Goal: Task Accomplishment & Management: Use online tool/utility

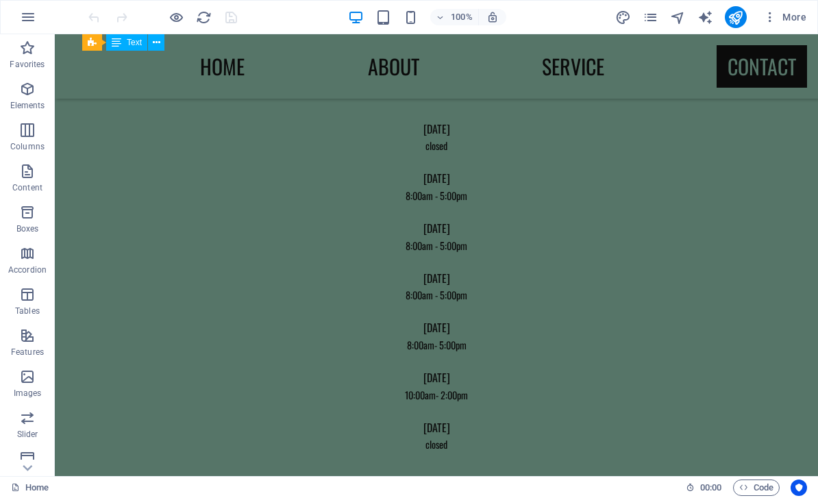
scroll to position [1010, 0]
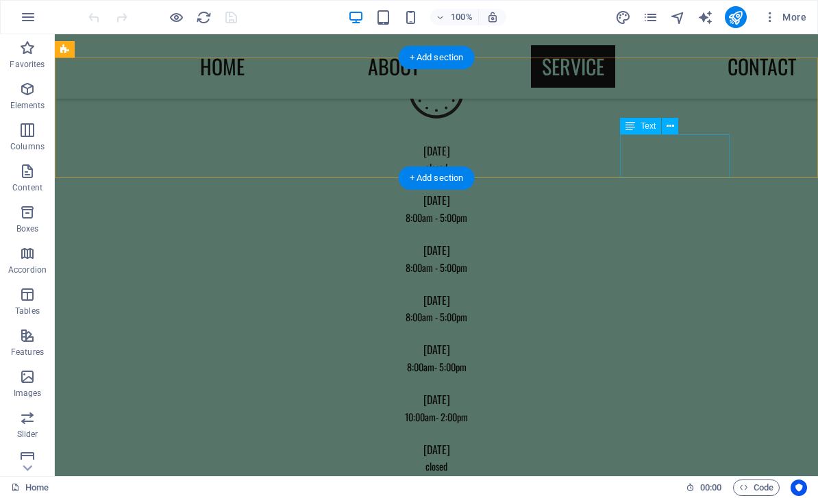
click at [677, 386] on div "[DATE] 10:00am- 2:00pm" at bounding box center [436, 408] width 763 height 45
click at [687, 386] on div "[DATE] 10:00am- 2:00pm" at bounding box center [436, 408] width 763 height 45
click at [669, 123] on icon at bounding box center [670, 126] width 8 height 14
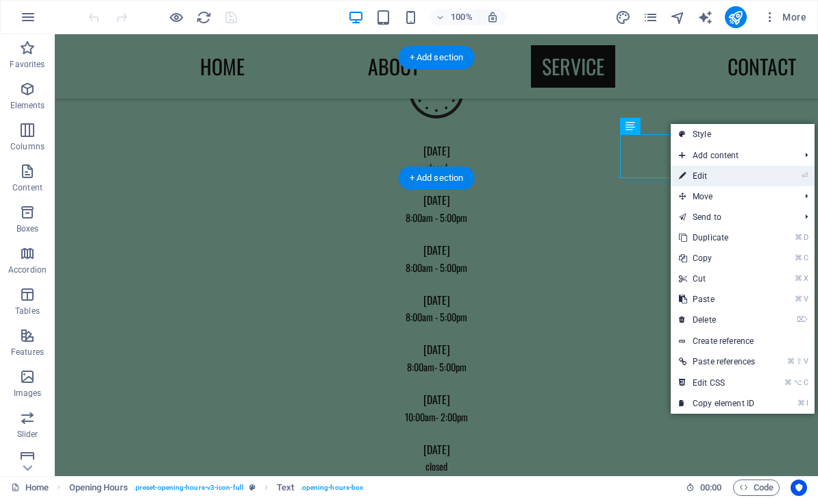
click at [712, 178] on link "⏎ Edit" at bounding box center [716, 176] width 92 height 21
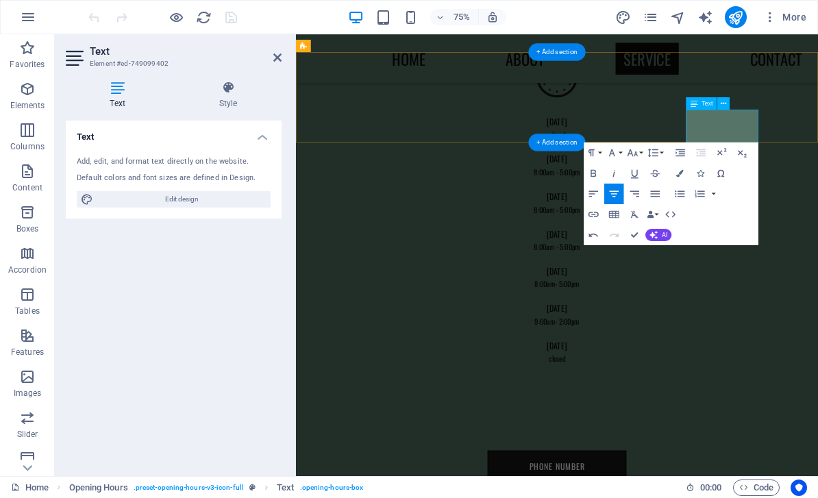
click at [817, 409] on p "9:00am- 2:00pm" at bounding box center [643, 417] width 685 height 16
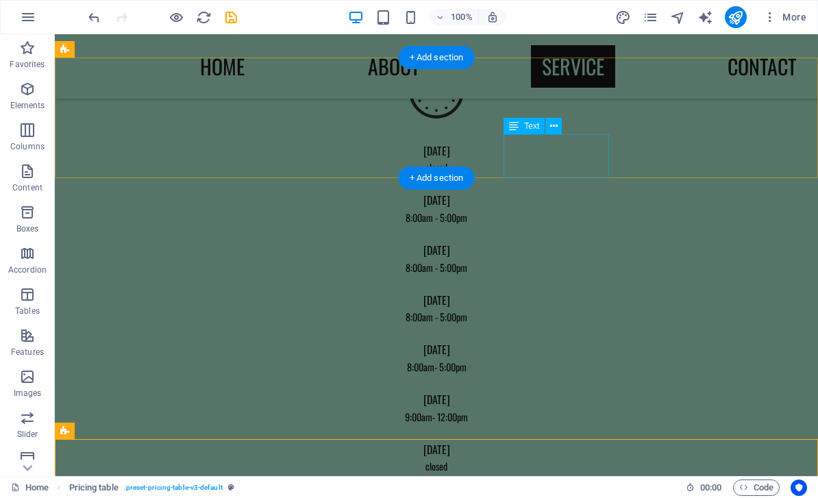
click at [560, 336] on div "[DATE] 8:00am- 5:00pm" at bounding box center [436, 358] width 763 height 45
click at [554, 131] on icon at bounding box center [554, 126] width 8 height 14
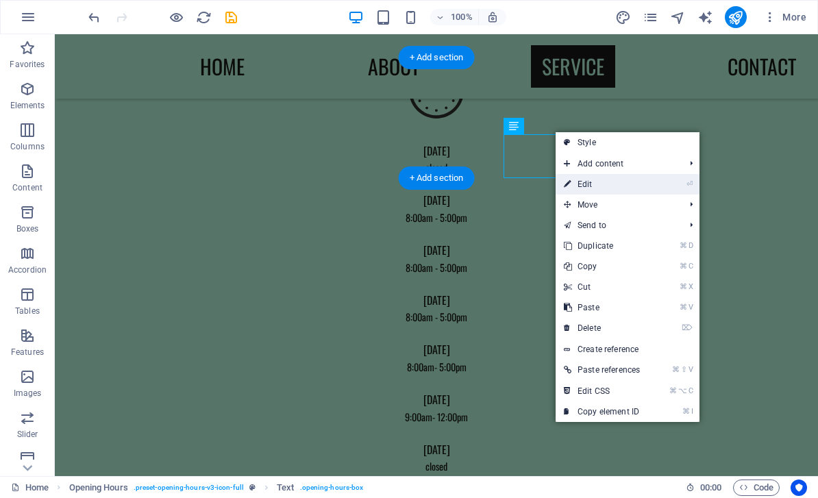
drag, startPoint x: 594, startPoint y: 182, endPoint x: 398, endPoint y: 197, distance: 197.1
click at [594, 182] on link "⏎ Edit" at bounding box center [601, 184] width 92 height 21
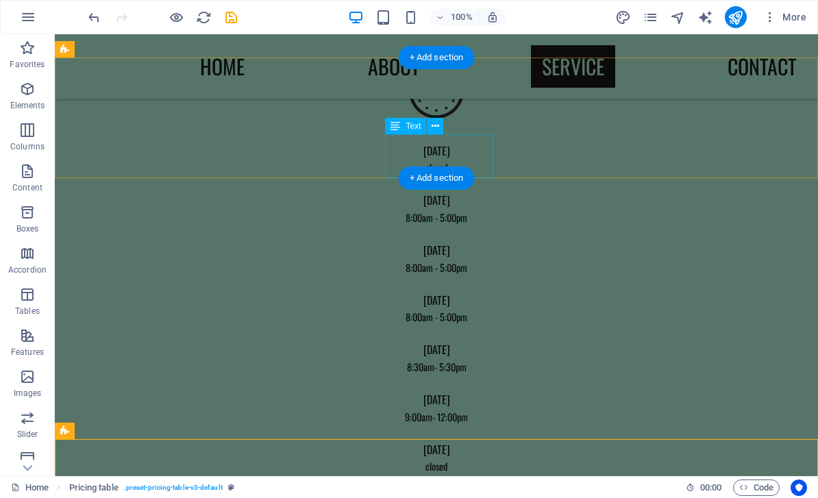
click at [446, 286] on div "[DATE] 8:00am - 5:00pm" at bounding box center [436, 308] width 763 height 45
click at [437, 129] on icon at bounding box center [435, 126] width 8 height 14
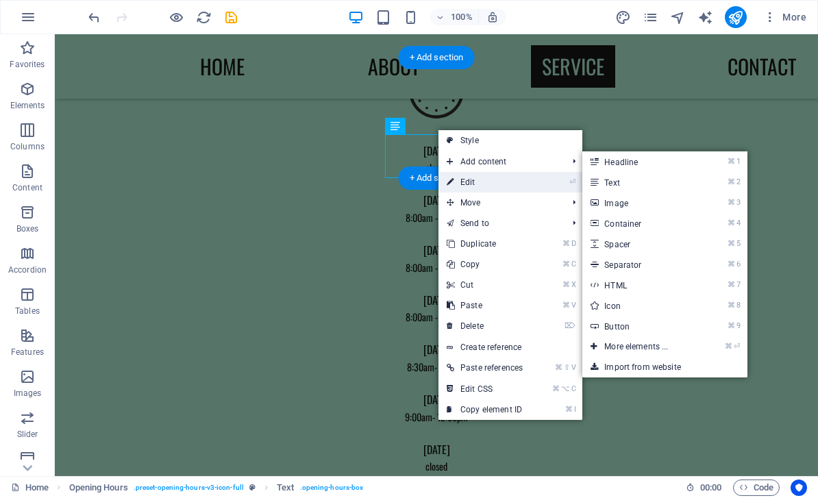
click at [470, 184] on link "⏎ Edit" at bounding box center [484, 182] width 92 height 21
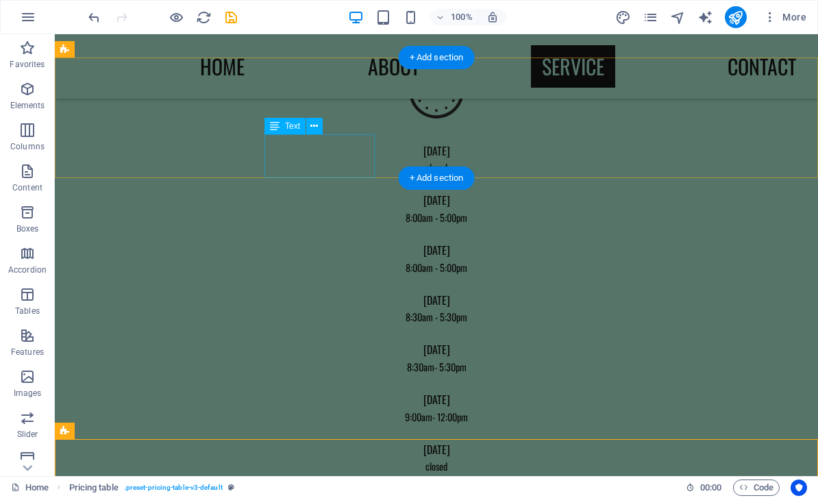
click at [333, 236] on div "[DATE] 8:00am - 5:00pm" at bounding box center [436, 258] width 763 height 45
click at [318, 131] on icon at bounding box center [314, 126] width 8 height 14
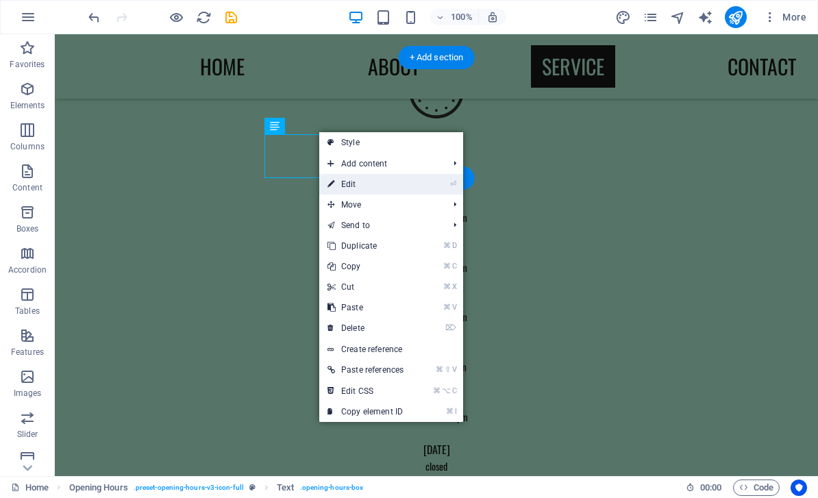
drag, startPoint x: 359, startPoint y: 189, endPoint x: 84, endPoint y: 206, distance: 275.1
click at [359, 189] on link "⏎ Edit" at bounding box center [365, 184] width 92 height 21
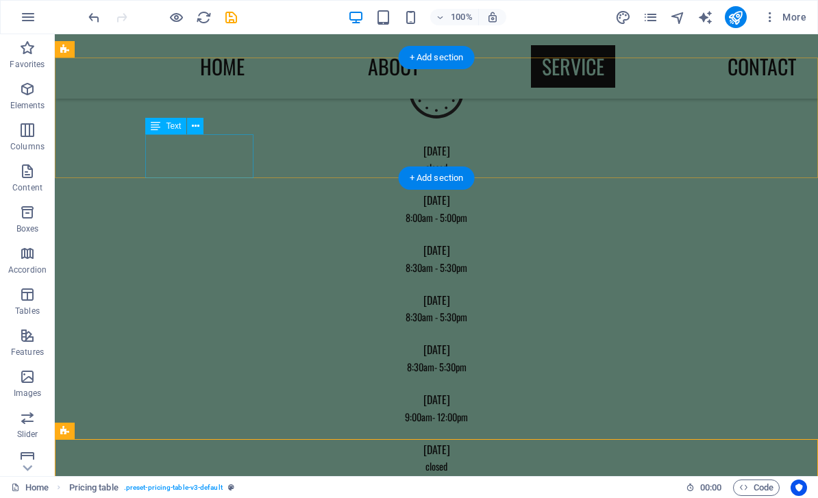
click at [228, 186] on div "[DATE] 8:00am - 5:00pm" at bounding box center [436, 208] width 763 height 45
click at [201, 130] on button at bounding box center [195, 126] width 16 height 16
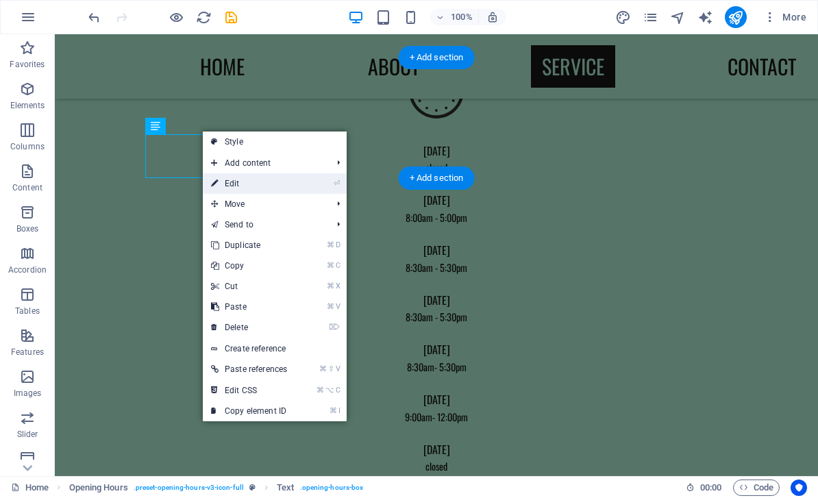
click at [244, 192] on link "⏎ Edit" at bounding box center [249, 183] width 92 height 21
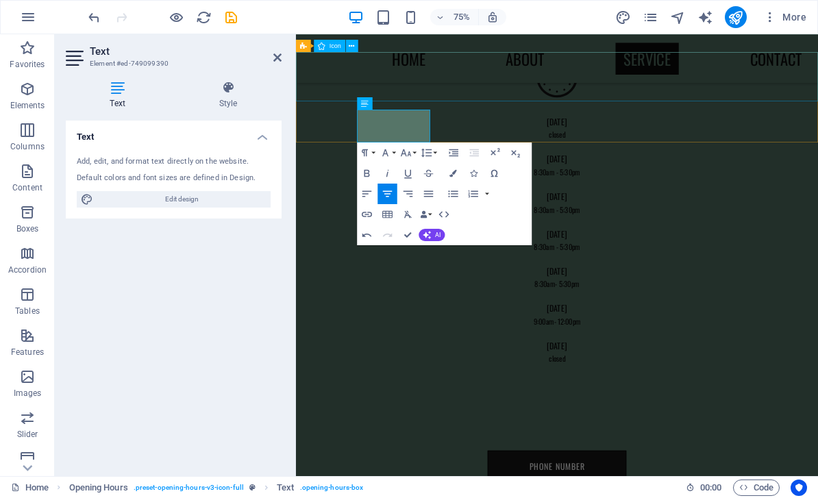
click at [476, 114] on figure at bounding box center [644, 94] width 696 height 73
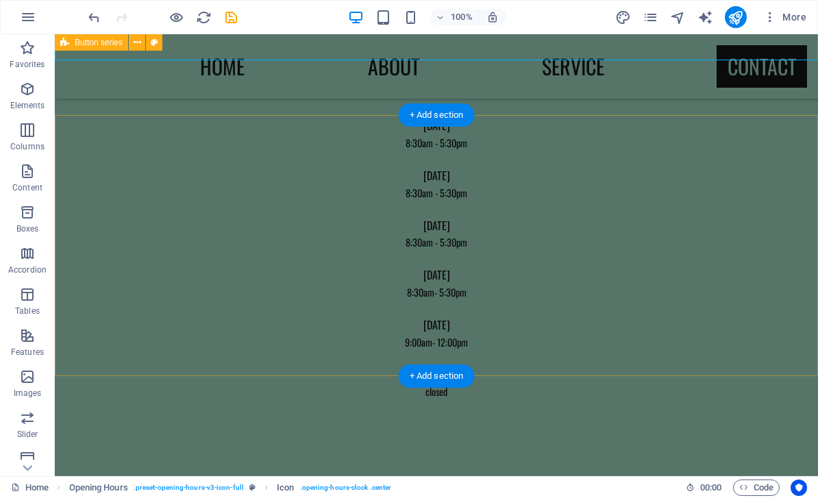
scroll to position [1073, 0]
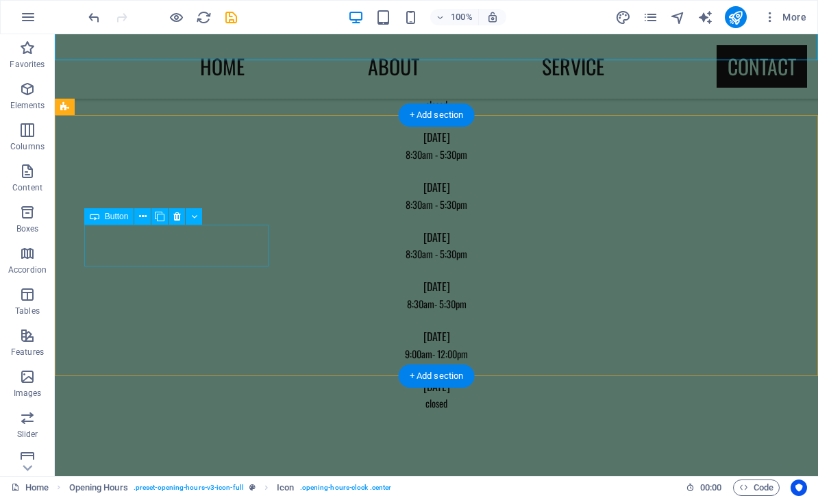
click at [197, 218] on icon at bounding box center [194, 217] width 6 height 14
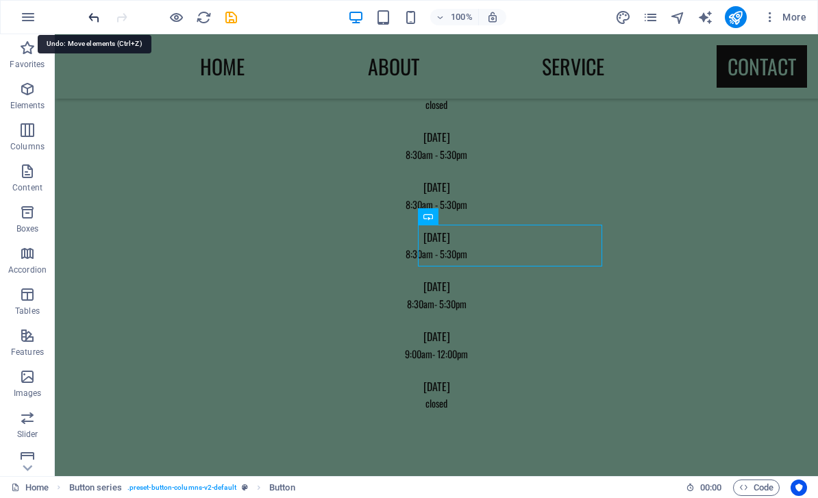
click at [96, 16] on icon "undo" at bounding box center [94, 18] width 16 height 16
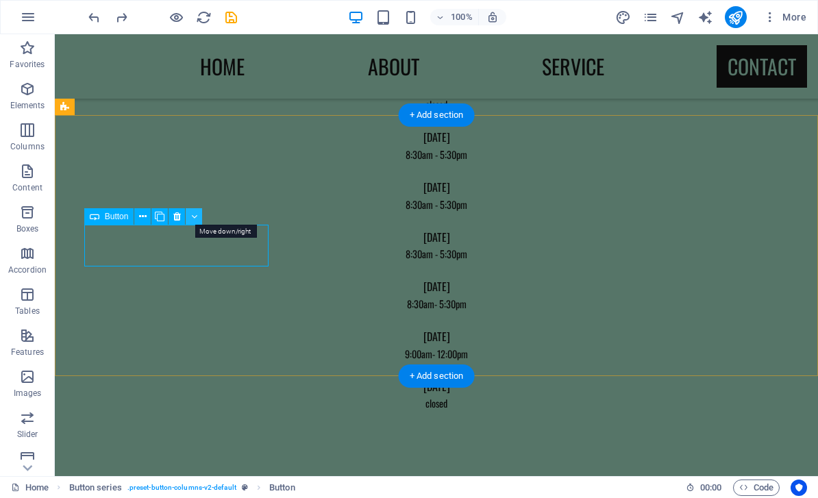
click at [199, 221] on button at bounding box center [194, 216] width 16 height 16
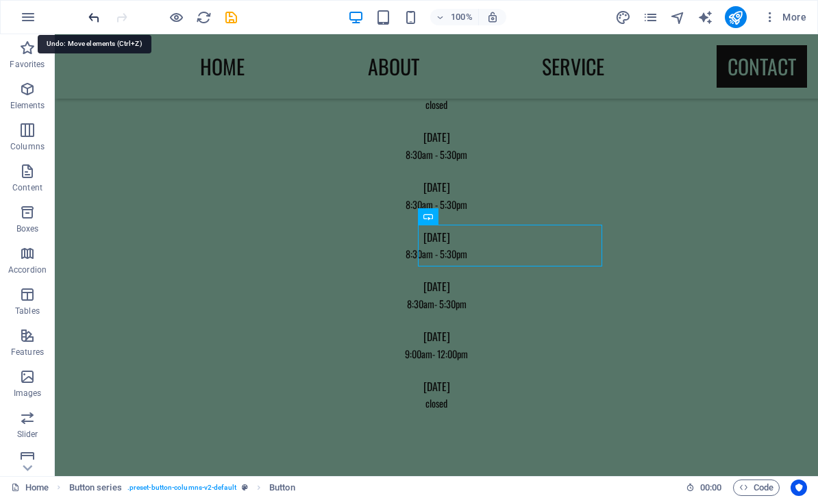
click at [93, 15] on icon "undo" at bounding box center [94, 18] width 16 height 16
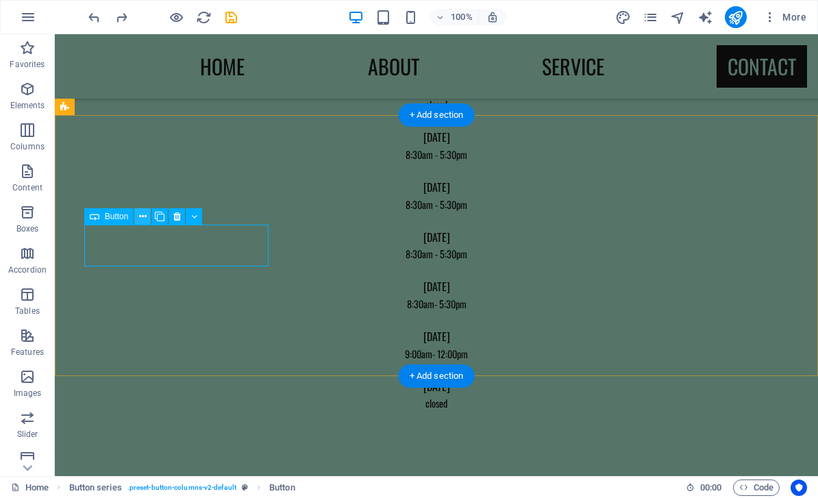
click at [146, 214] on icon at bounding box center [143, 217] width 8 height 14
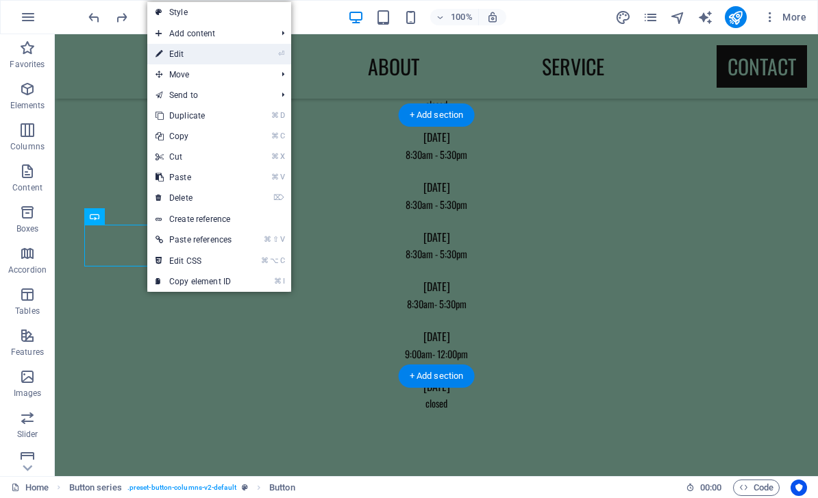
click at [201, 53] on link "⏎ Edit" at bounding box center [193, 54] width 92 height 21
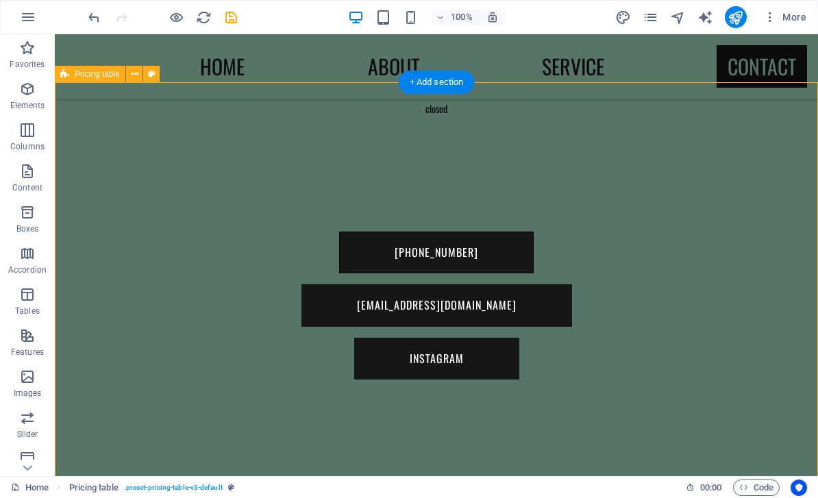
scroll to position [1366, 0]
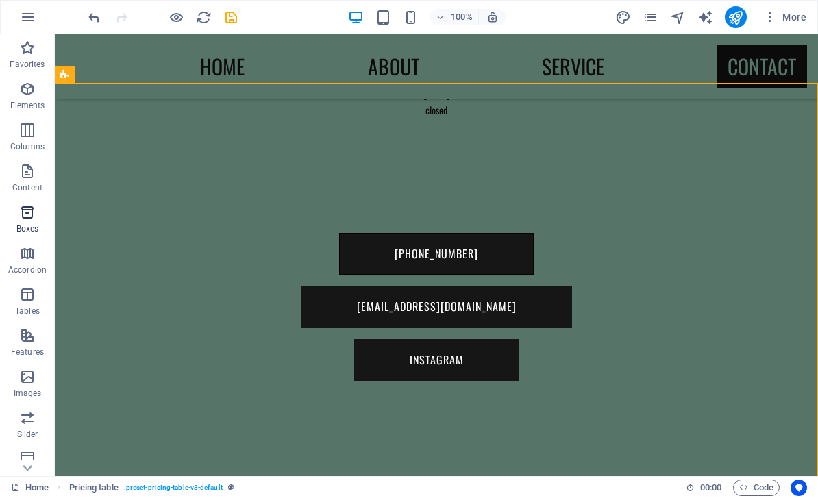
click at [22, 215] on icon "button" at bounding box center [27, 212] width 16 height 16
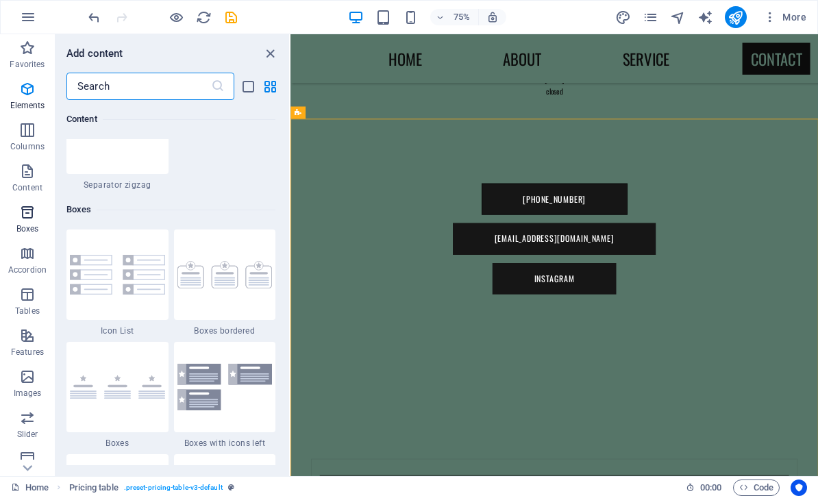
scroll to position [3777, 0]
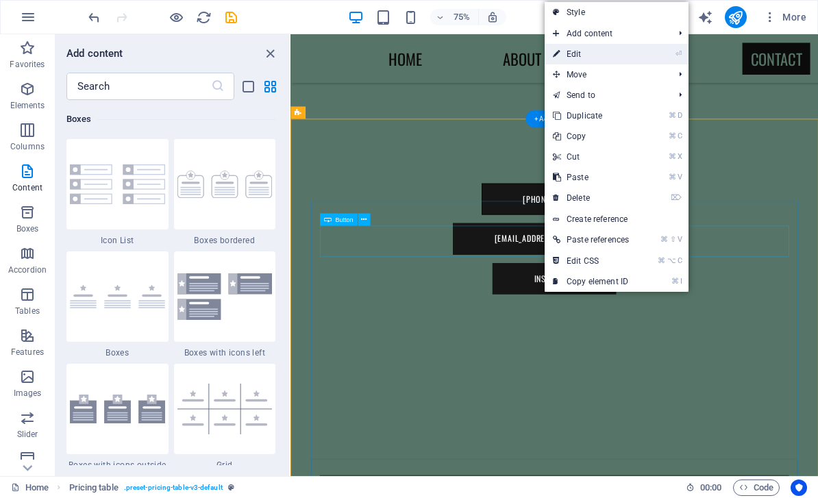
click at [588, 55] on link "⏎ Edit" at bounding box center [590, 54] width 92 height 21
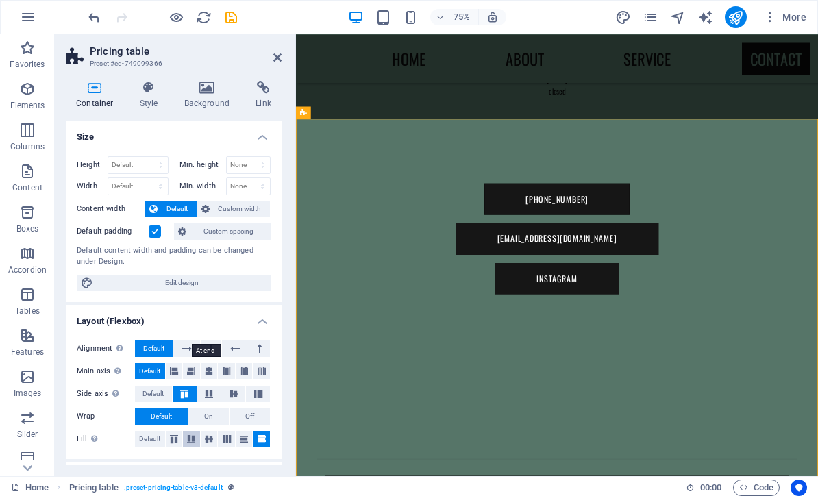
scroll to position [0, 0]
click at [265, 89] on icon at bounding box center [263, 88] width 36 height 14
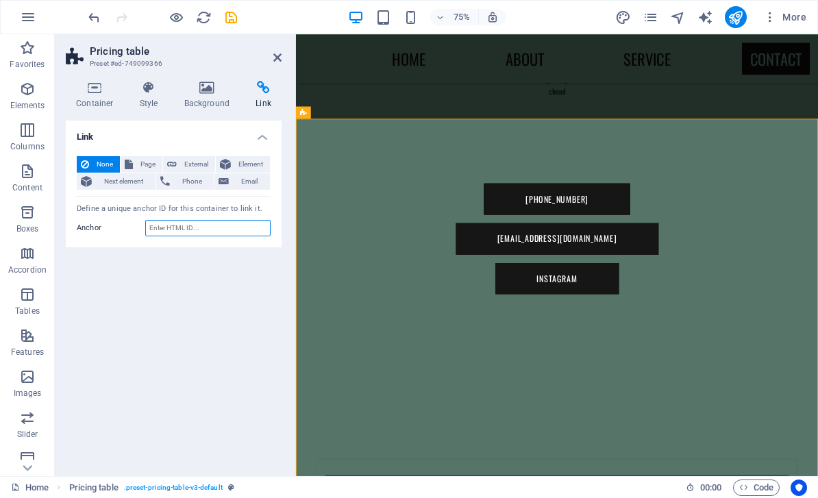
click at [198, 227] on input "Anchor" at bounding box center [207, 228] width 125 height 16
click at [203, 166] on span "External" at bounding box center [196, 164] width 30 height 16
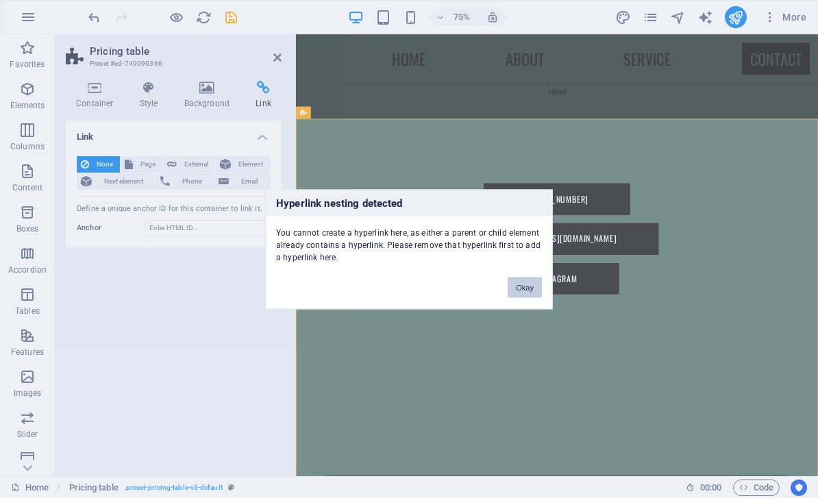
click at [527, 290] on button "Okay" at bounding box center [524, 287] width 34 height 21
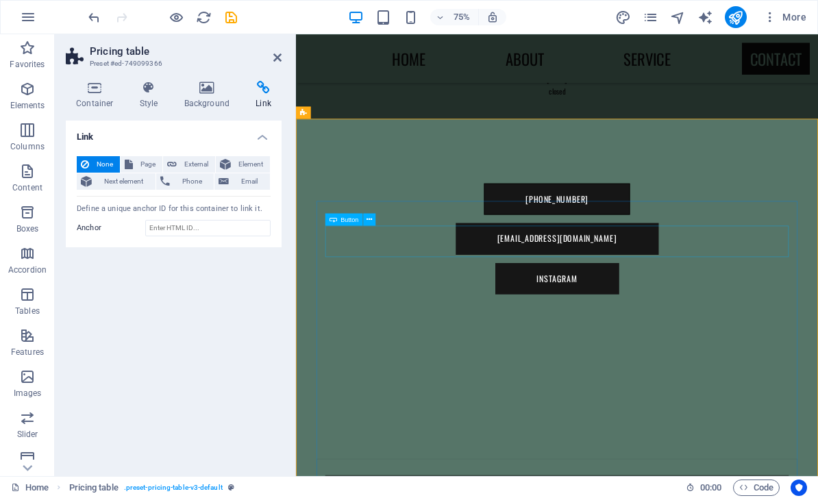
paste input "[URL][DOMAIN_NAME]"
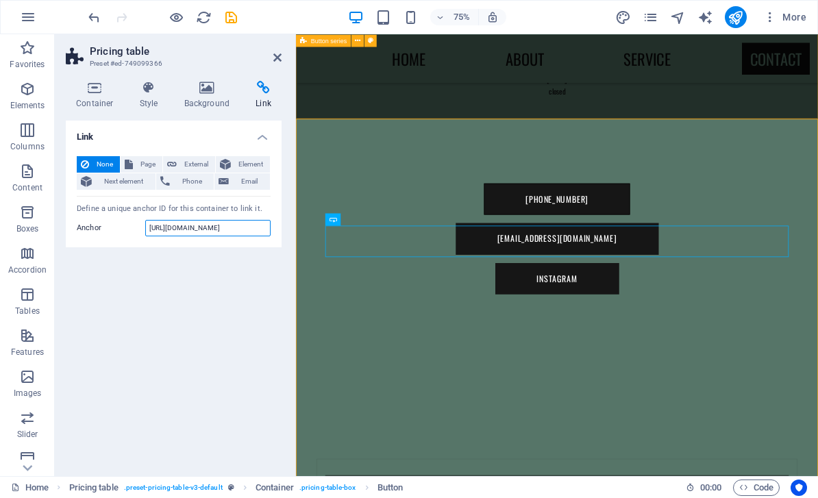
type input "[URL][DOMAIN_NAME]"
click at [479, 123] on div "[PHONE_NUMBER] [EMAIL_ADDRESS][DOMAIN_NAME] Instagram" at bounding box center [644, 306] width 696 height 367
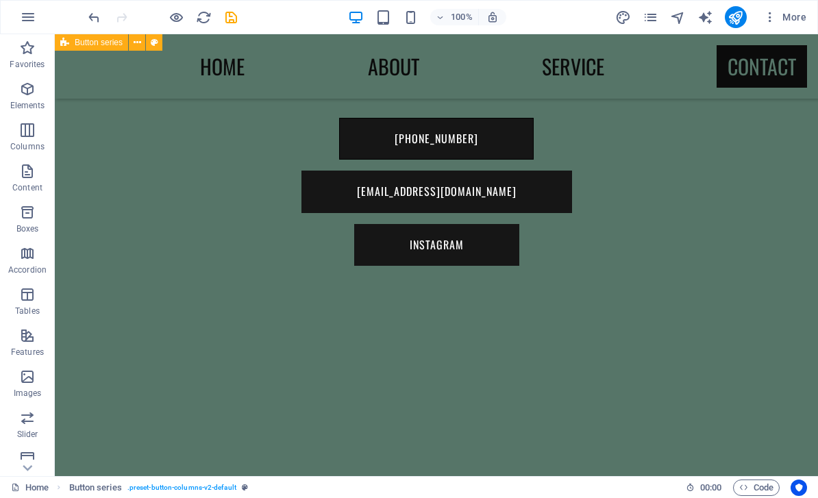
scroll to position [1476, 0]
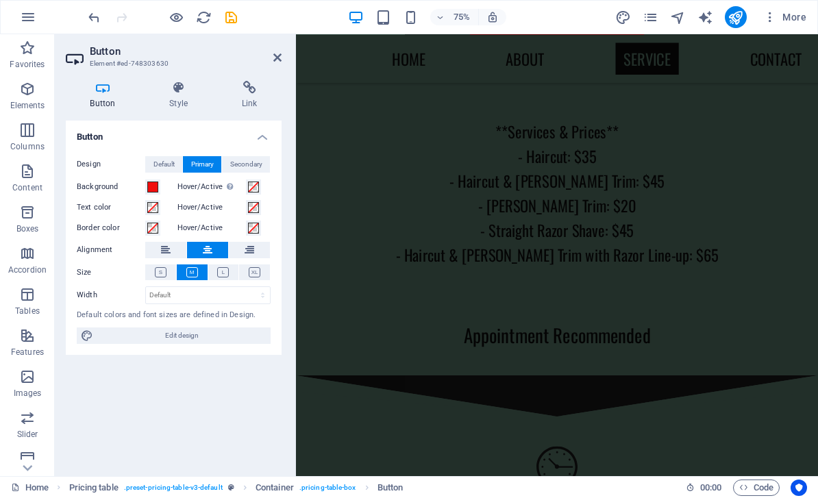
scroll to position [384, 0]
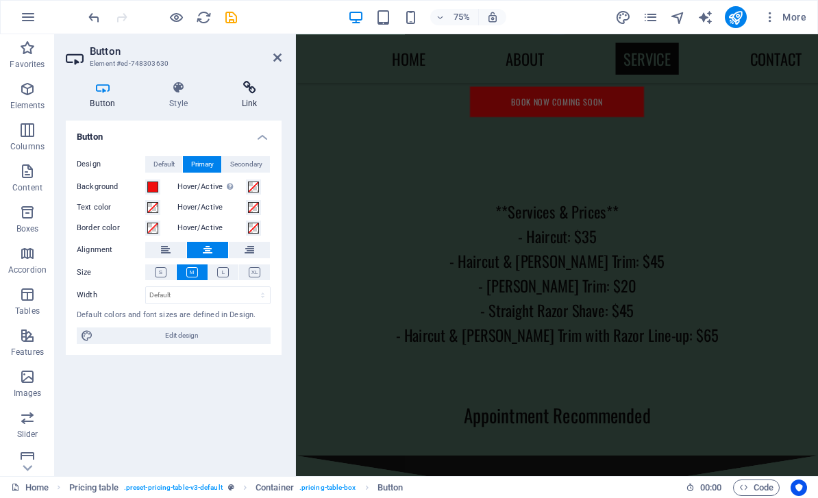
click at [249, 99] on h4 "Link" at bounding box center [249, 95] width 64 height 29
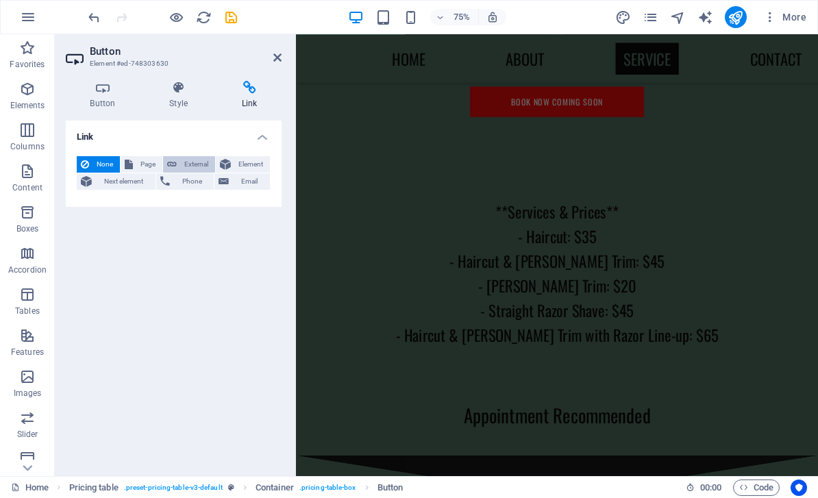
click at [189, 166] on span "External" at bounding box center [196, 164] width 30 height 16
select select "blank"
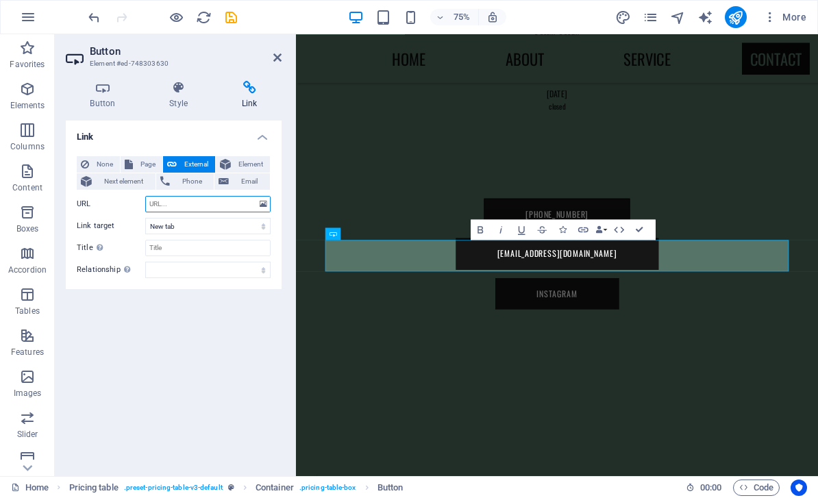
scroll to position [1347, 0]
paste input "[URL][DOMAIN_NAME]"
type input "[URL][DOMAIN_NAME]"
click at [342, 150] on div "[PHONE_NUMBER] [EMAIL_ADDRESS][DOMAIN_NAME] Instagram" at bounding box center [644, 325] width 696 height 367
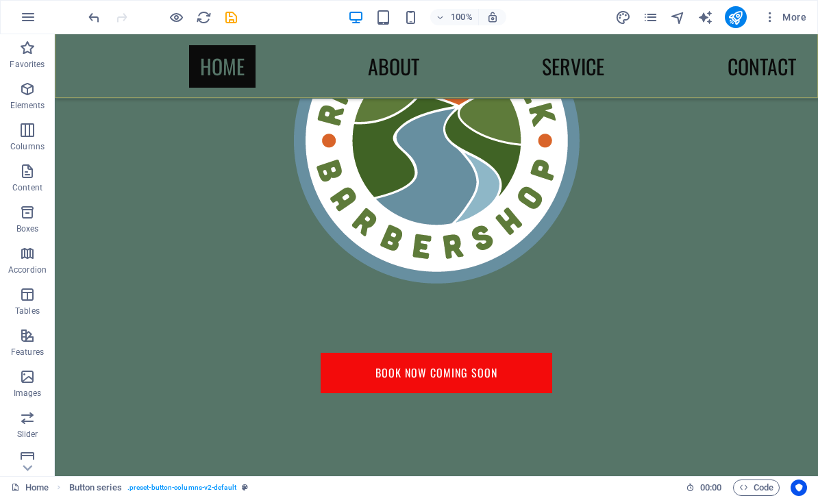
scroll to position [134, 0]
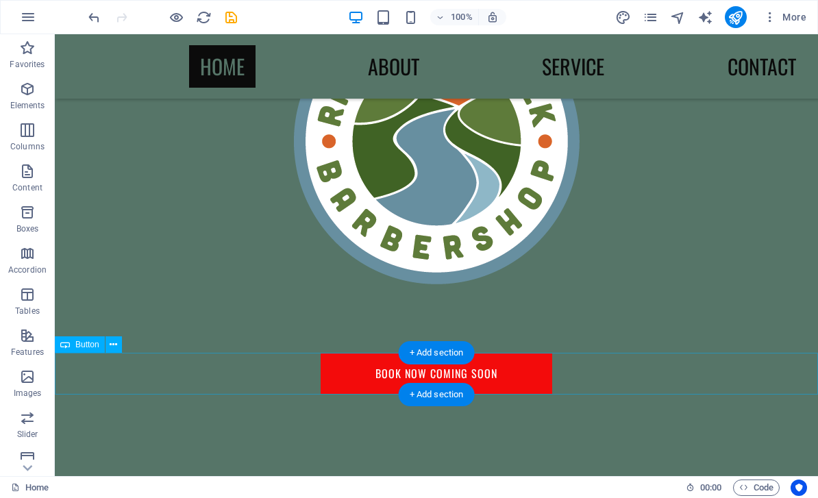
click at [403, 376] on div "Book Now coming soon" at bounding box center [436, 374] width 763 height 42
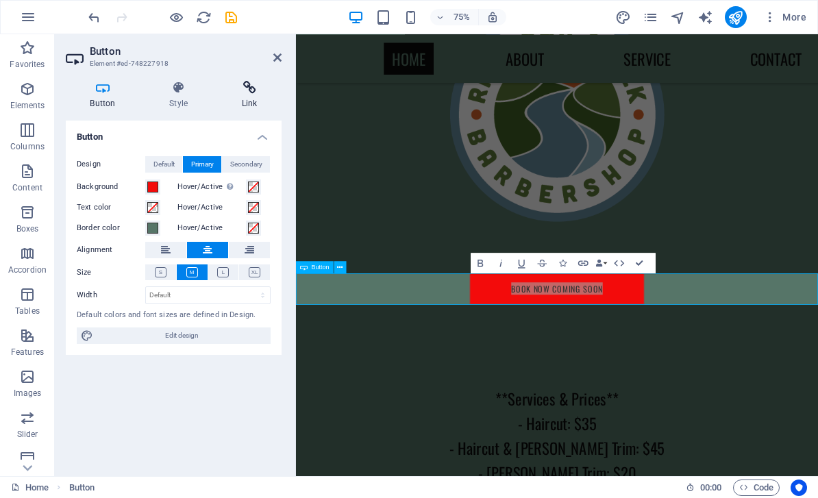
click at [253, 103] on h4 "Link" at bounding box center [249, 95] width 64 height 29
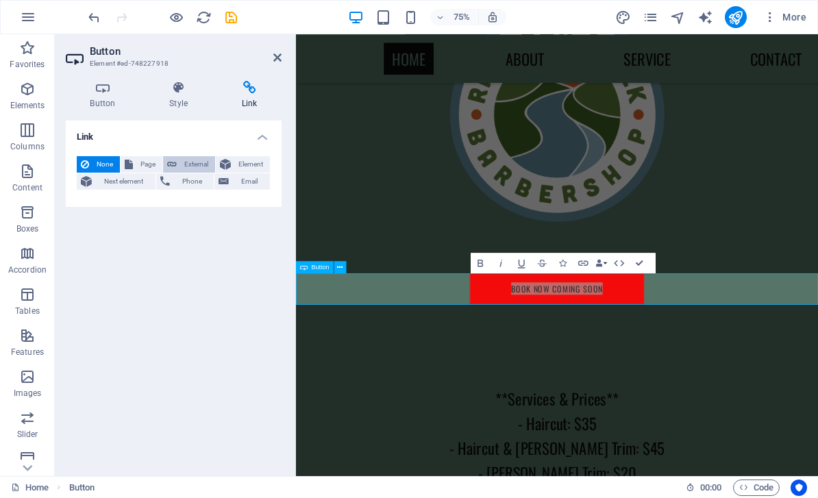
click at [206, 165] on span "External" at bounding box center [196, 164] width 30 height 16
select select "blank"
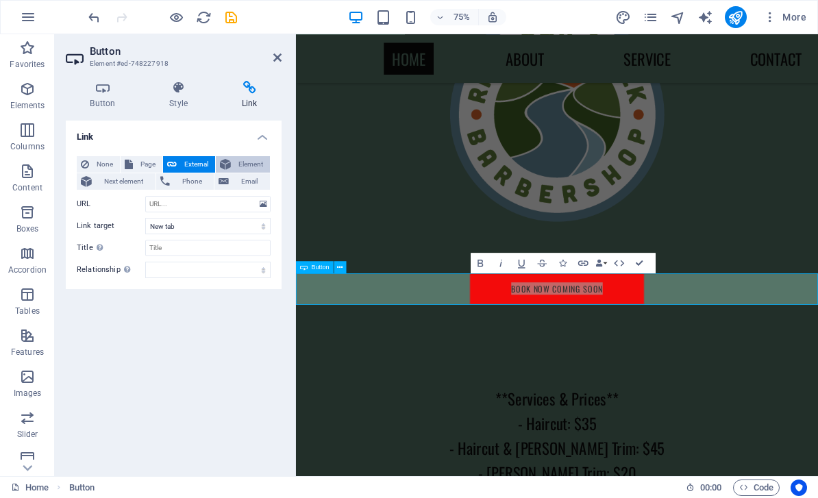
click at [232, 171] on button "Element" at bounding box center [243, 164] width 54 height 16
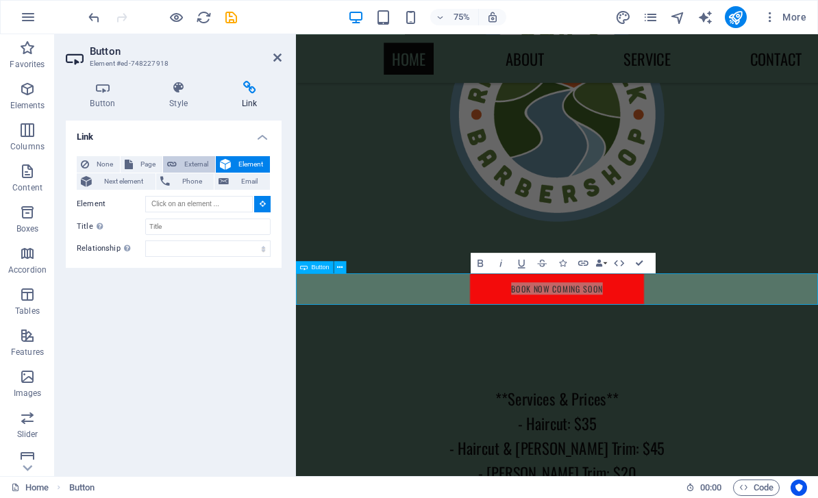
click at [208, 167] on span "External" at bounding box center [196, 164] width 30 height 16
select select "blank"
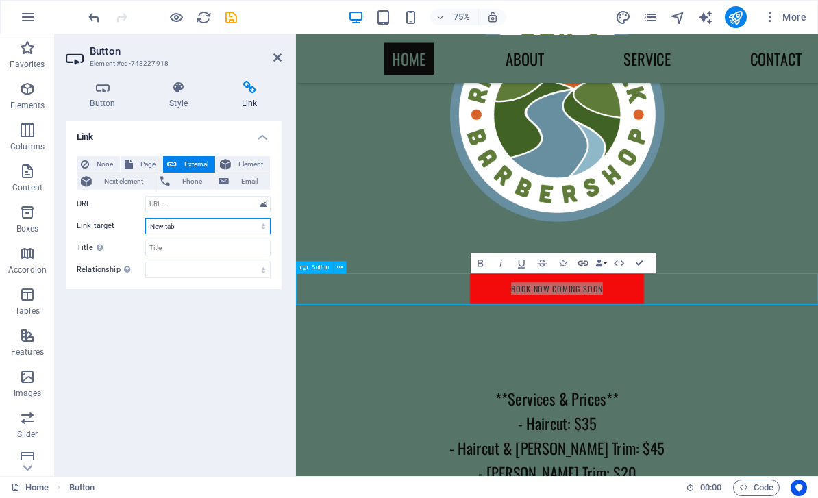
select select
click at [156, 205] on input "URL" at bounding box center [207, 204] width 125 height 16
paste input "[URL][DOMAIN_NAME]"
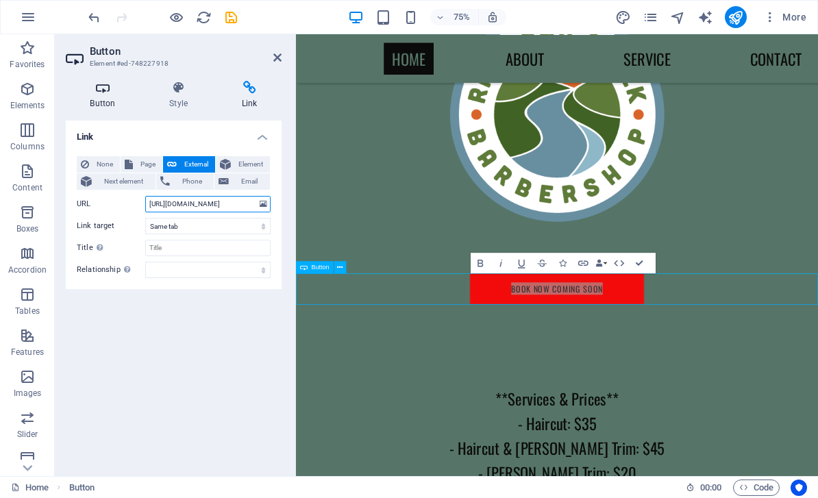
type input "[URL][DOMAIN_NAME]"
click at [100, 93] on icon at bounding box center [103, 88] width 74 height 14
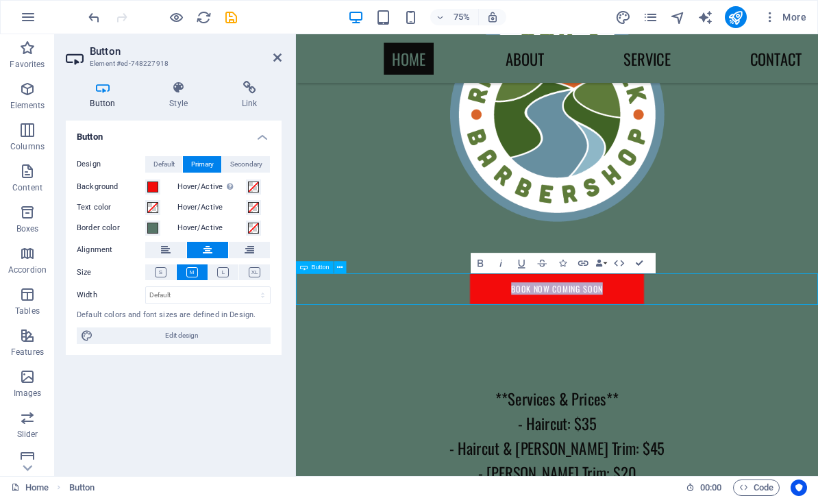
click at [706, 385] on link "Book Now coming soon" at bounding box center [643, 374] width 233 height 42
click at [703, 379] on link "Book Now coming soon" at bounding box center [643, 374] width 233 height 42
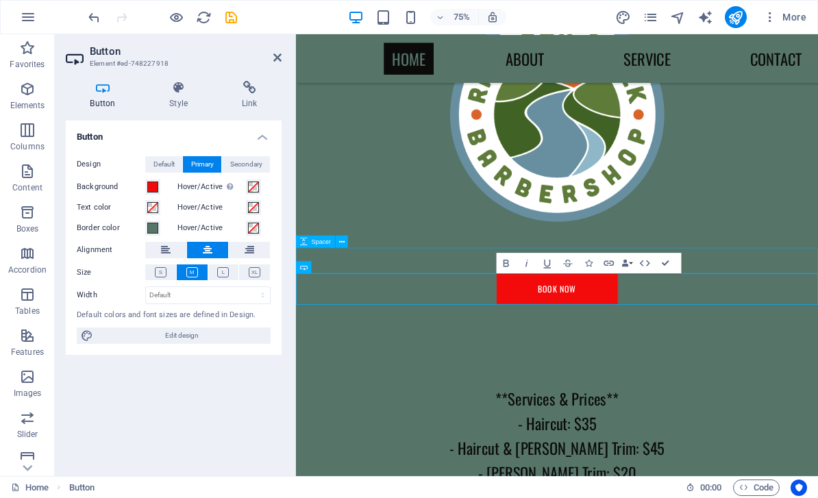
click at [521, 331] on div at bounding box center [644, 335] width 696 height 34
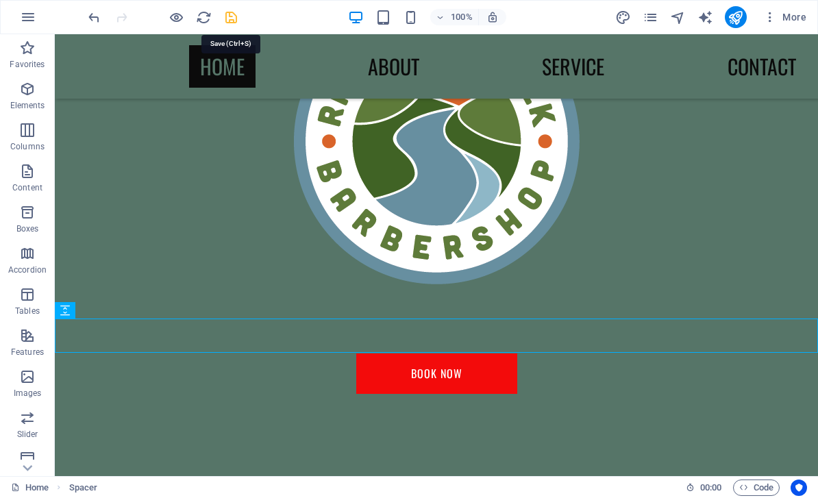
click at [231, 16] on icon "save" at bounding box center [231, 18] width 16 height 16
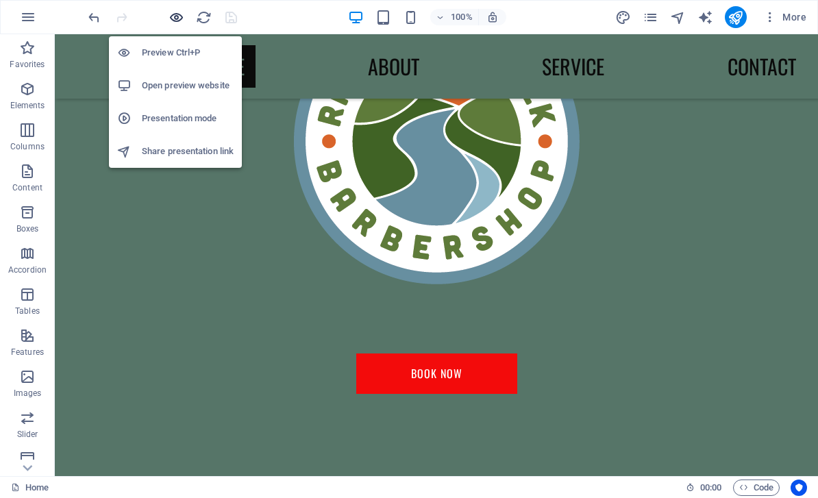
click at [178, 18] on icon "button" at bounding box center [176, 18] width 16 height 16
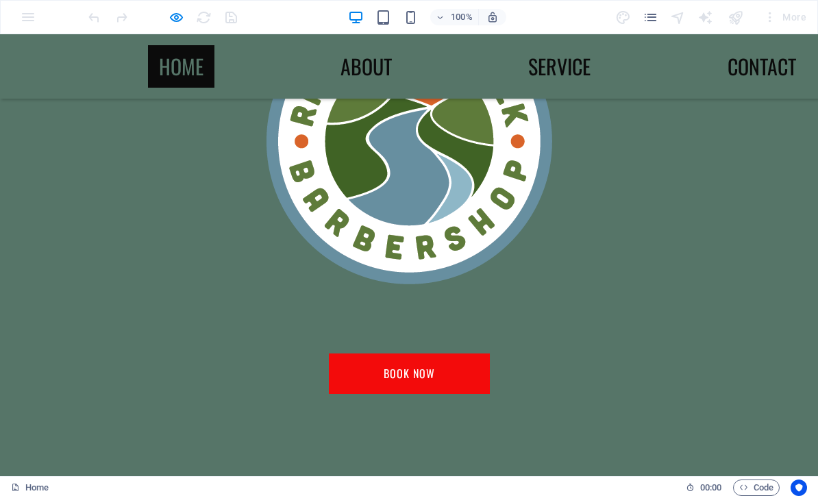
click at [425, 383] on link "Book Now" at bounding box center [409, 374] width 162 height 42
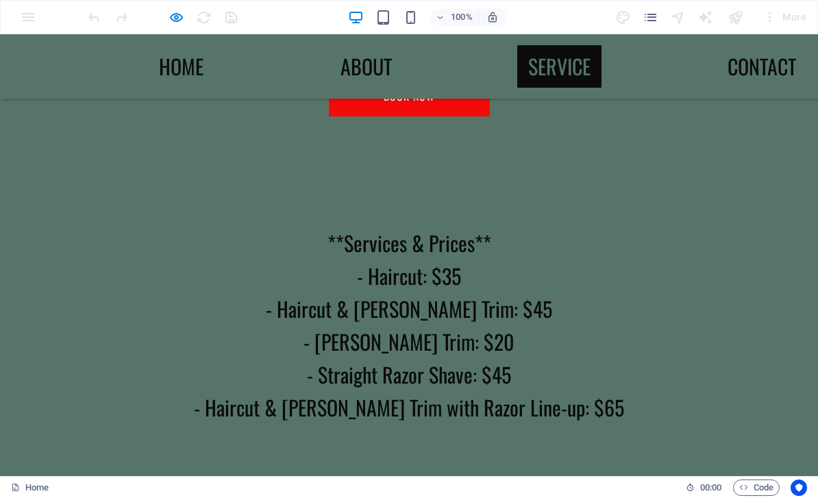
scroll to position [370, 0]
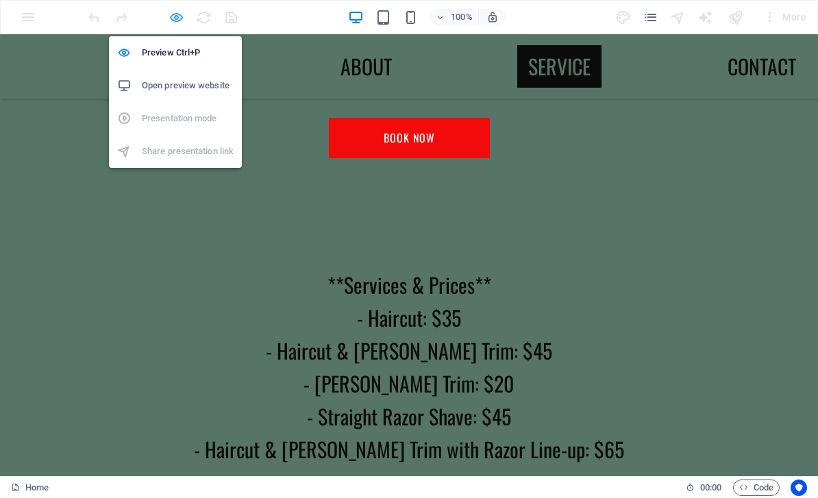
click at [168, 19] on icon "button" at bounding box center [176, 18] width 16 height 16
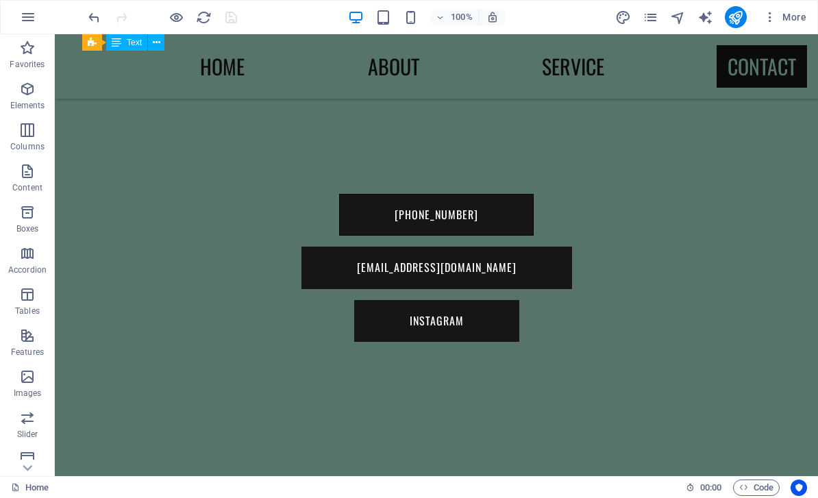
scroll to position [1398, 0]
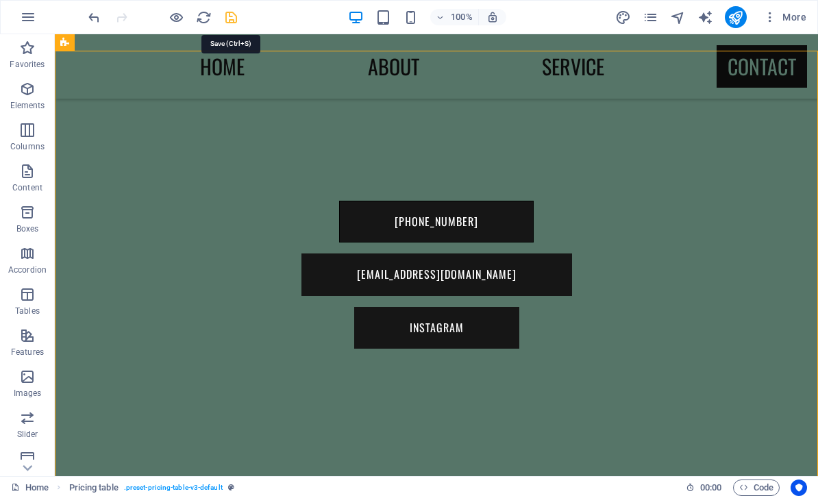
click at [236, 21] on icon "save" at bounding box center [231, 18] width 16 height 16
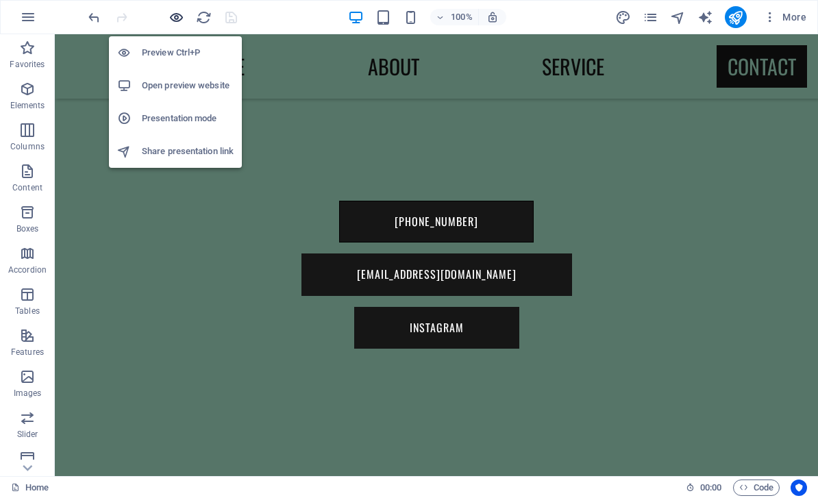
click at [183, 17] on icon "button" at bounding box center [176, 18] width 16 height 16
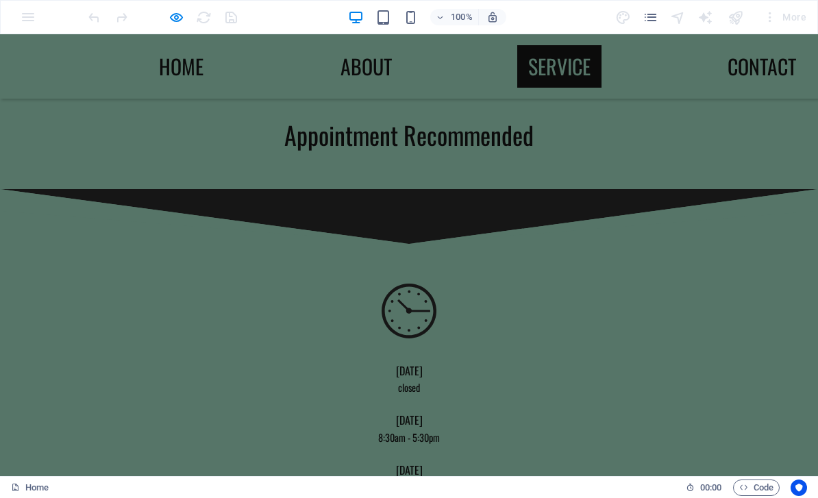
scroll to position [788, 0]
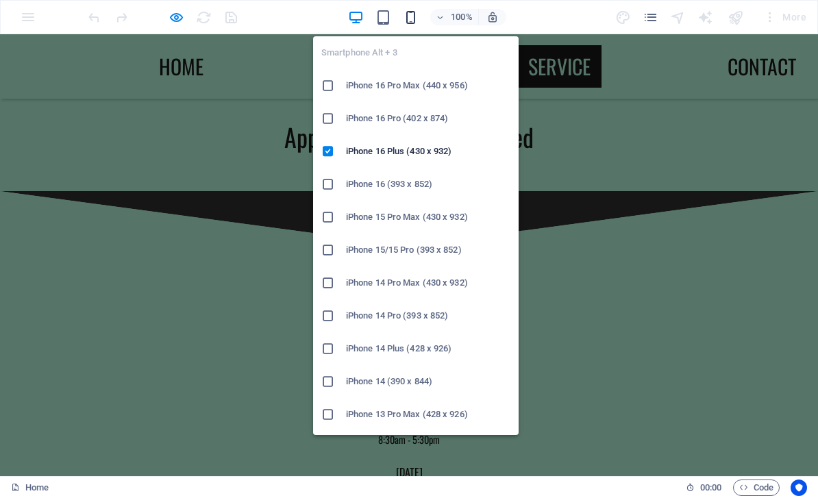
click at [406, 19] on icon "button" at bounding box center [411, 18] width 16 height 16
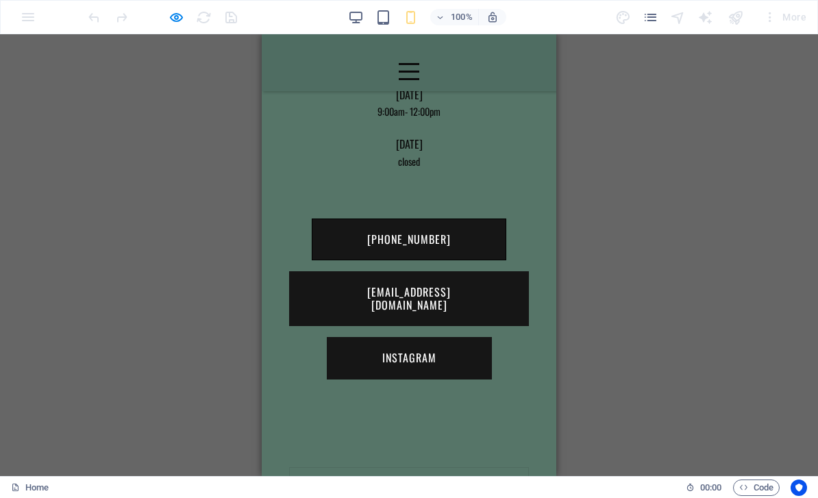
scroll to position [1318, 0]
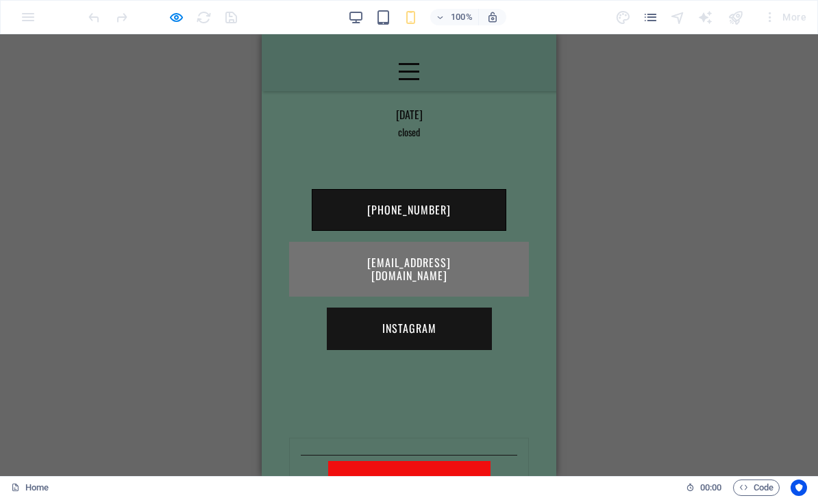
click at [405, 297] on link "[EMAIL_ADDRESS][DOMAIN_NAME]" at bounding box center [409, 269] width 240 height 55
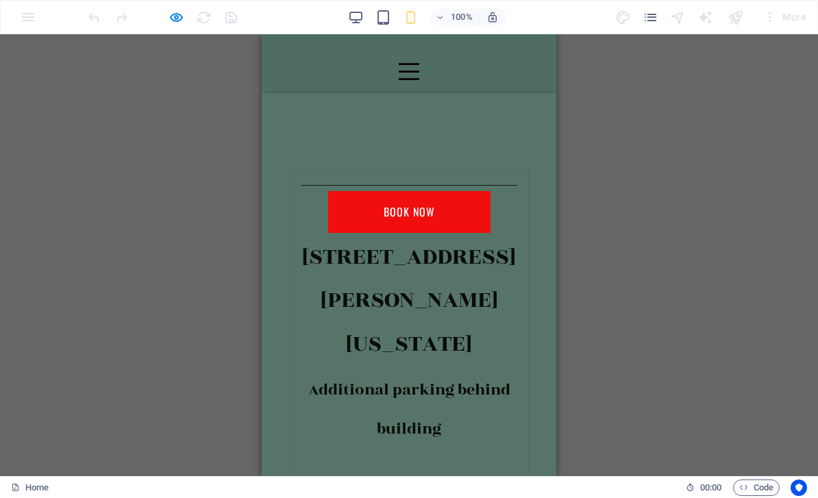
scroll to position [1666, 0]
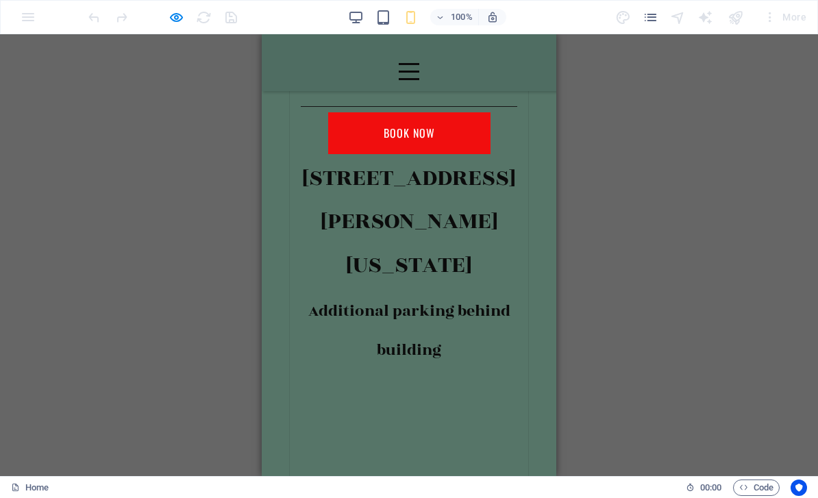
click at [416, 154] on link "BOOK NOW" at bounding box center [409, 133] width 162 height 42
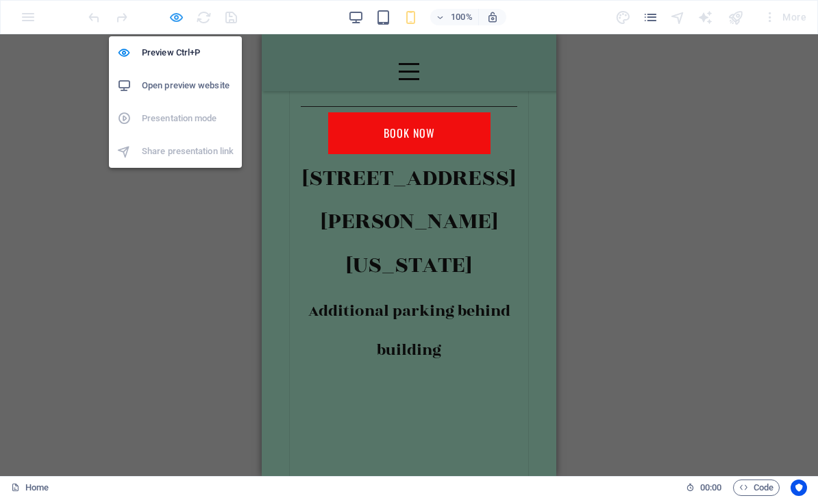
click at [177, 14] on icon "button" at bounding box center [176, 18] width 16 height 16
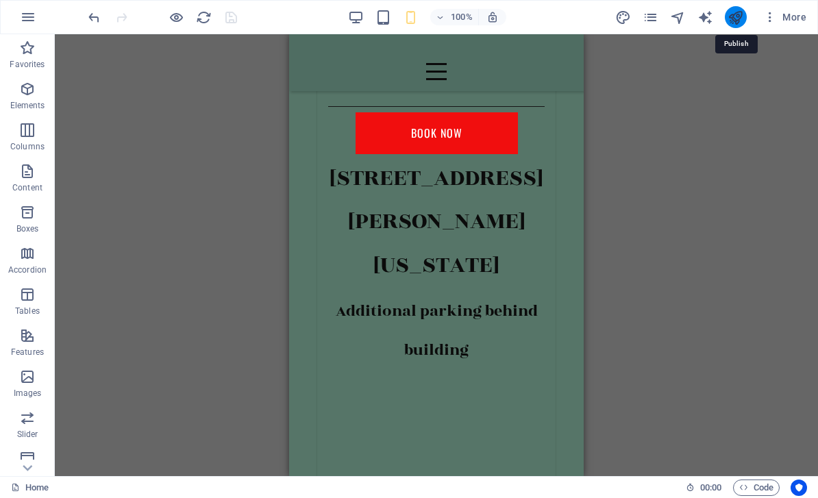
click at [741, 22] on icon "publish" at bounding box center [735, 18] width 16 height 16
